Goal: Task Accomplishment & Management: Manage account settings

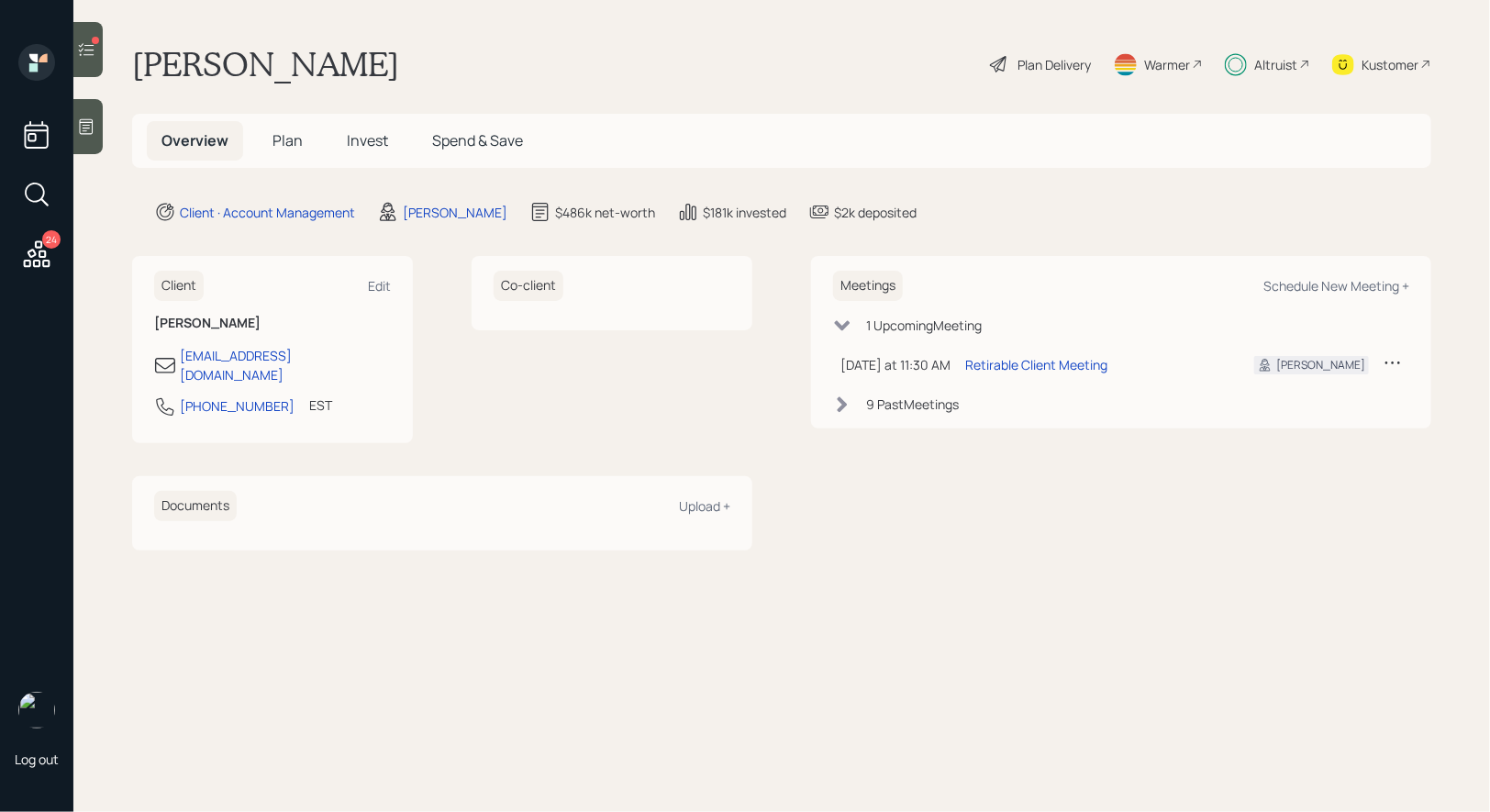
click at [362, 135] on span "Invest" at bounding box center [367, 140] width 41 height 21
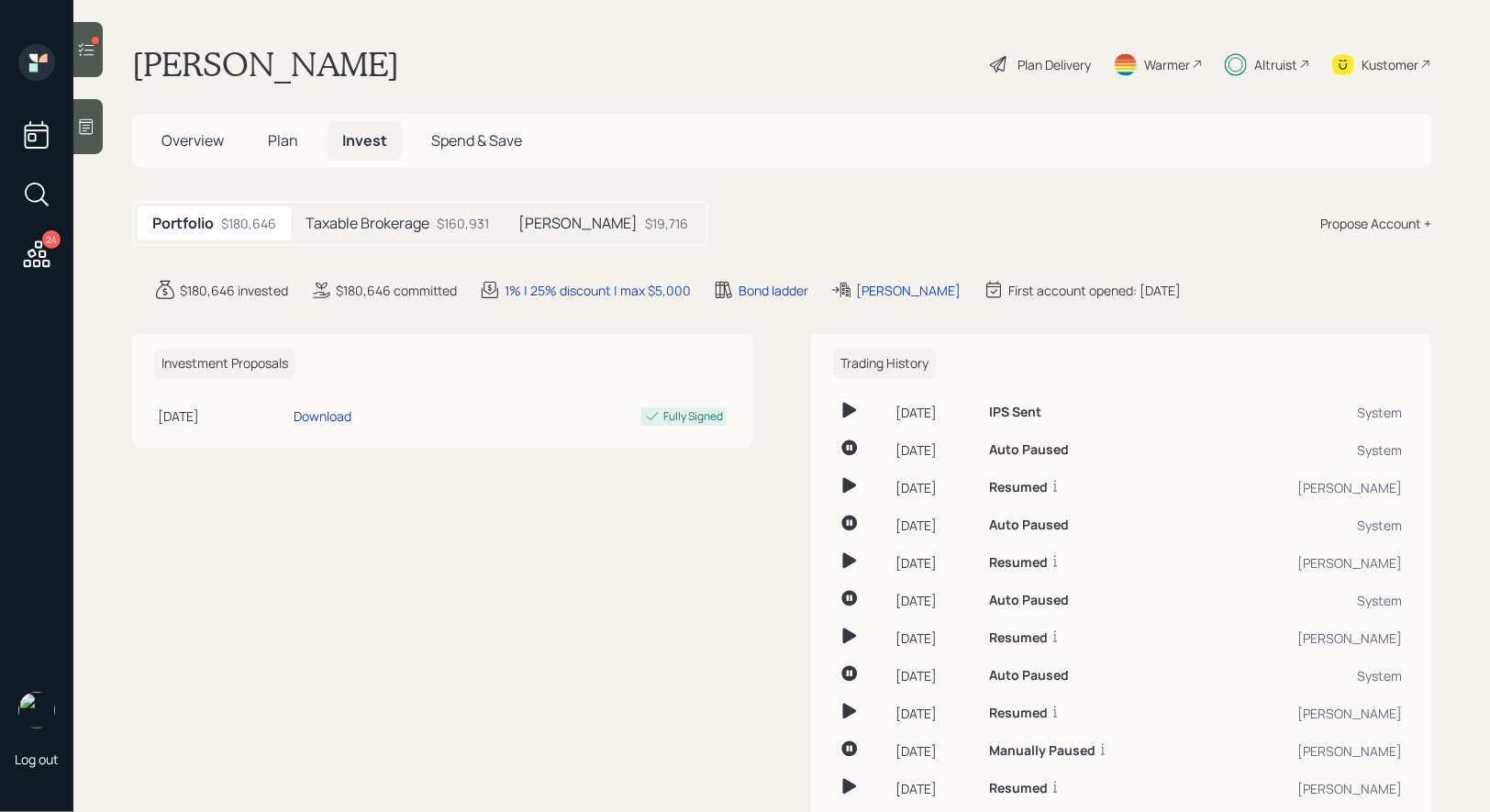
click at [406, 222] on h5 "Taxable Brokerage" at bounding box center [367, 223] width 123 height 18
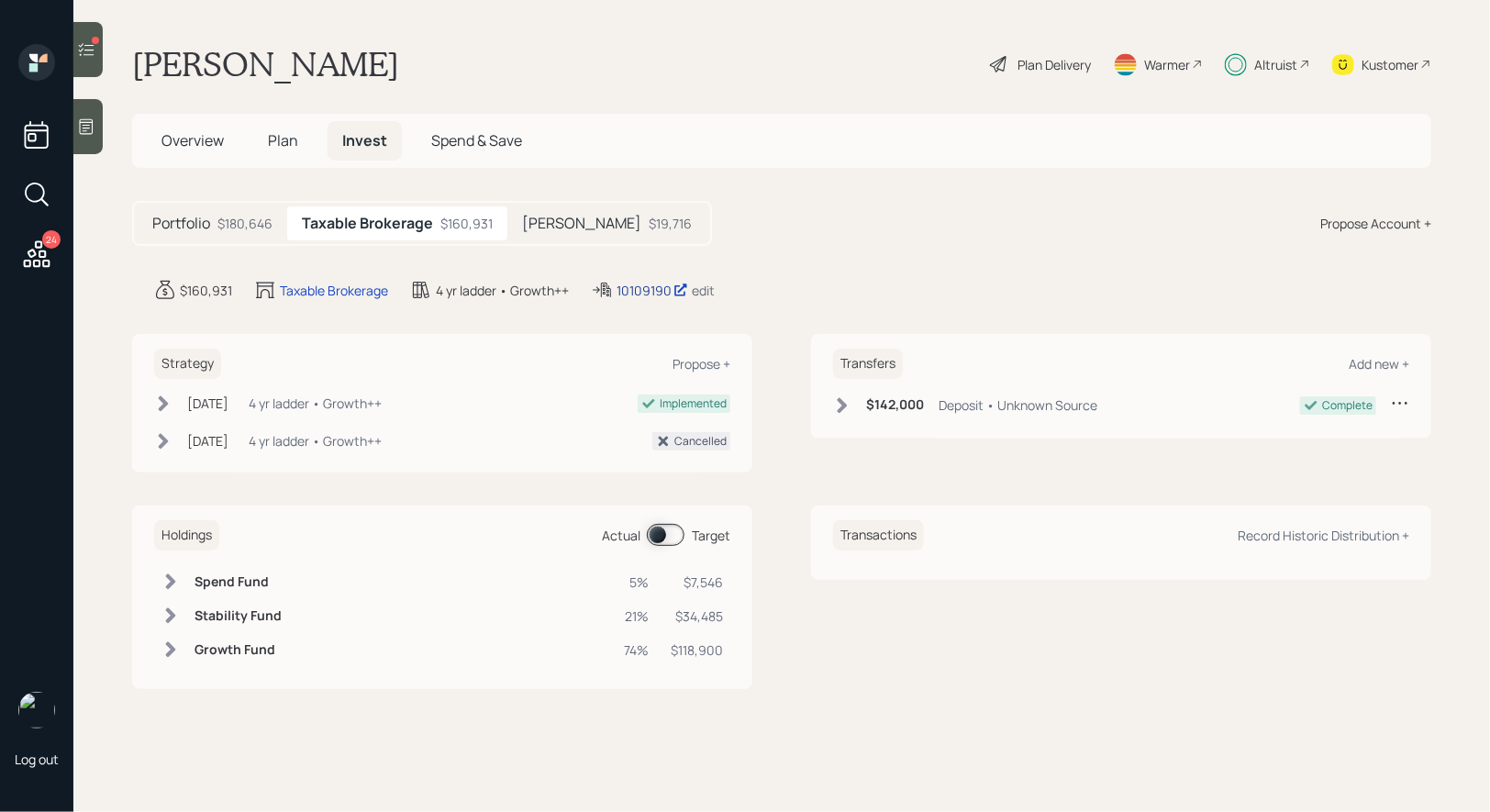
click at [650, 287] on div "10109190" at bounding box center [652, 291] width 72 height 20
click at [1166, 63] on div "Warmer" at bounding box center [1167, 65] width 46 height 20
click at [660, 536] on span at bounding box center [665, 535] width 37 height 22
click at [663, 529] on span at bounding box center [665, 535] width 37 height 22
click at [1005, 64] on icon at bounding box center [999, 64] width 22 height 22
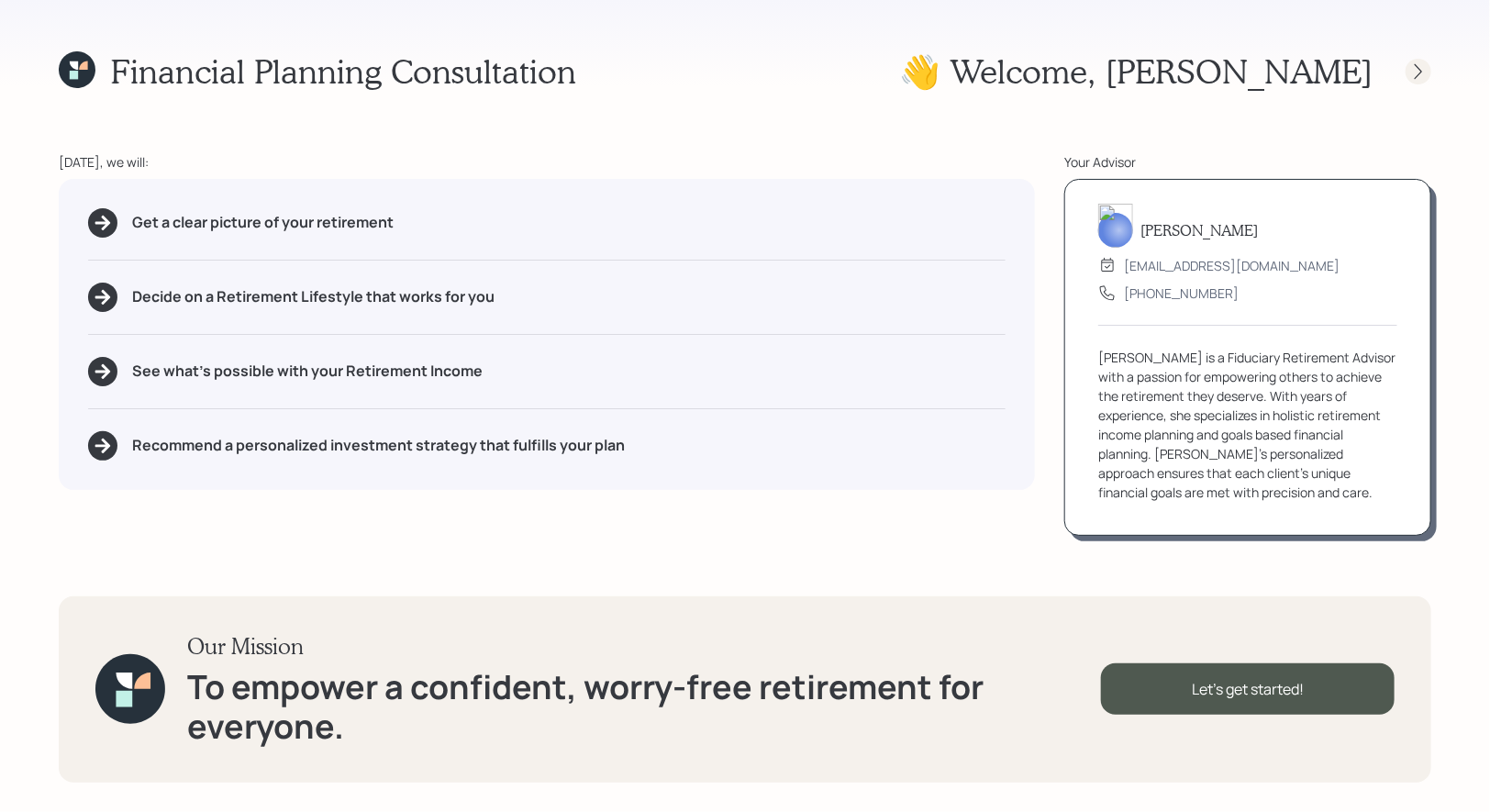
click at [1424, 76] on icon at bounding box center [1418, 72] width 19 height 19
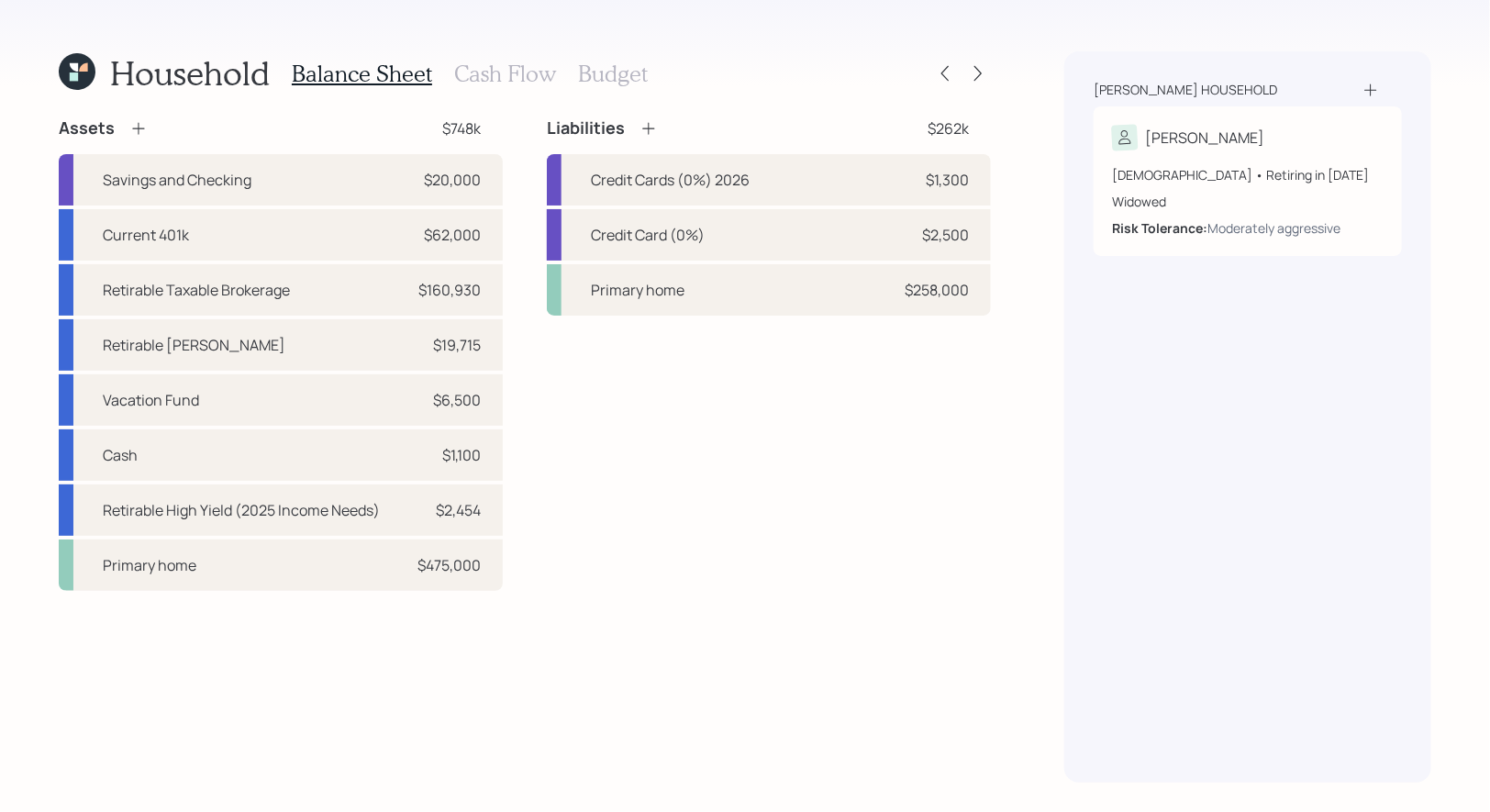
click at [480, 78] on h3 "Cash Flow" at bounding box center [505, 73] width 102 height 26
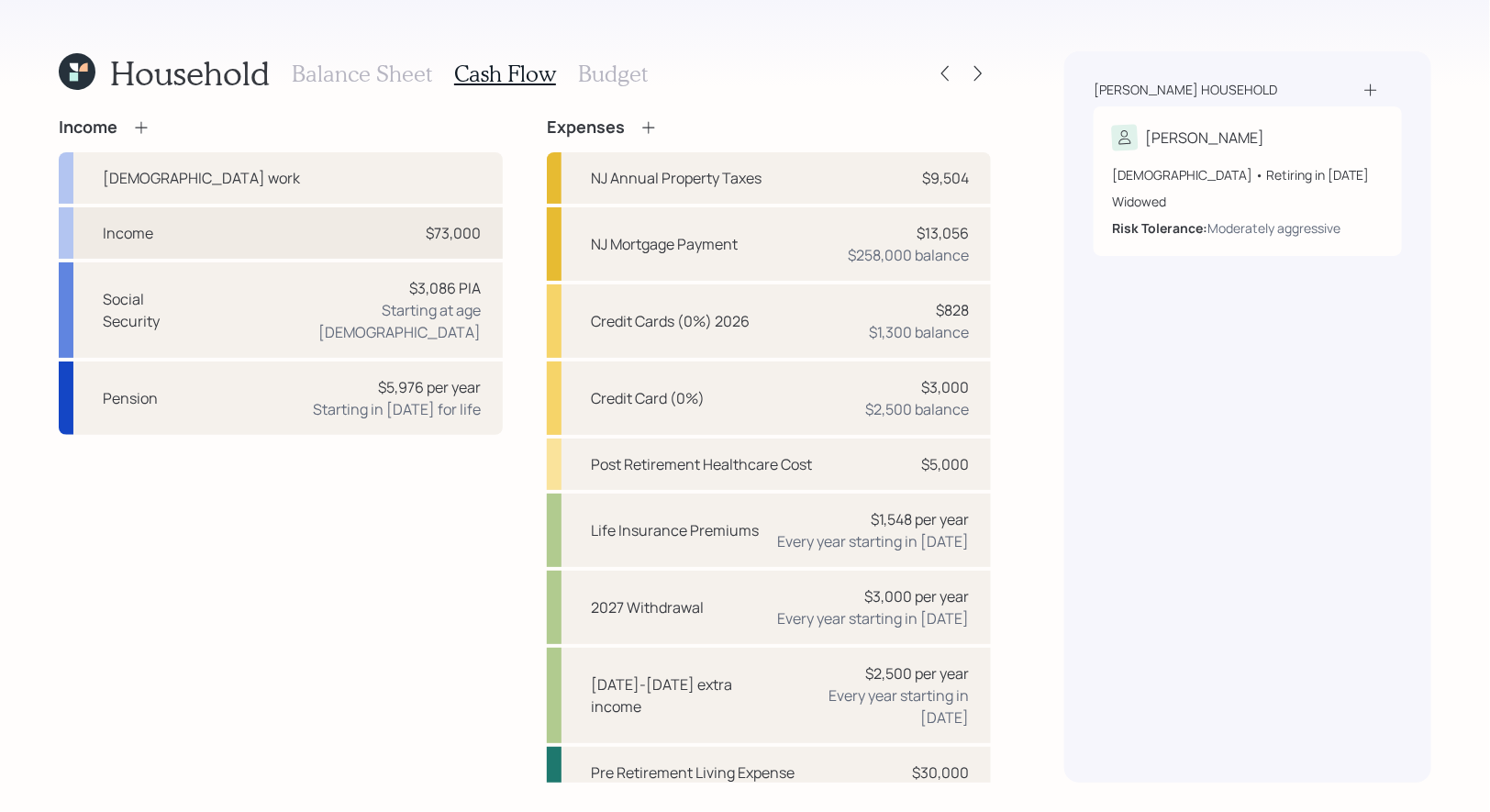
click at [300, 233] on div "Income $73,000" at bounding box center [280, 233] width 444 height 51
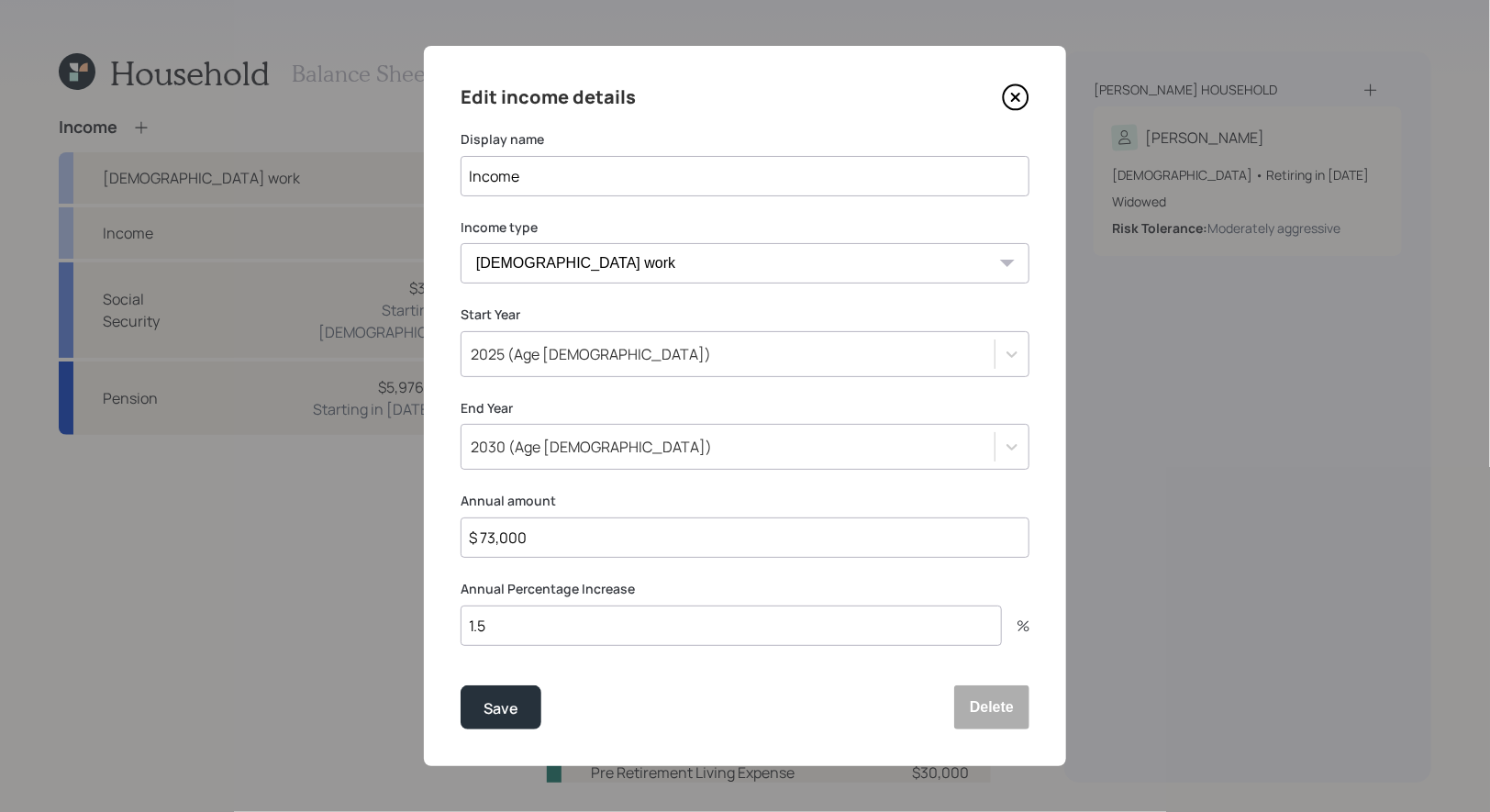
click at [1015, 95] on icon at bounding box center [1015, 97] width 7 height 7
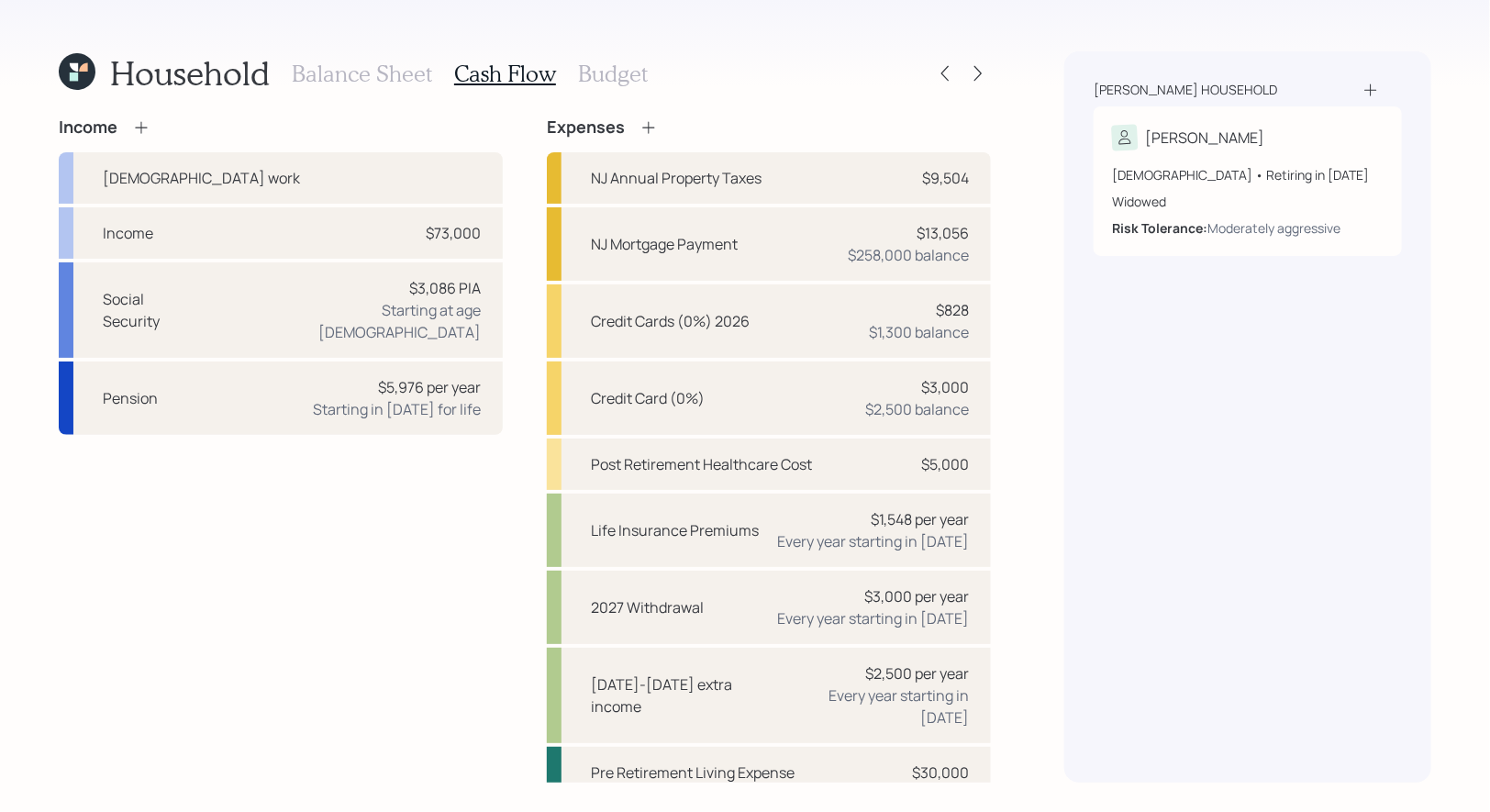
click at [353, 66] on h3 "Balance Sheet" at bounding box center [361, 73] width 140 height 26
